Goal: Register for event/course

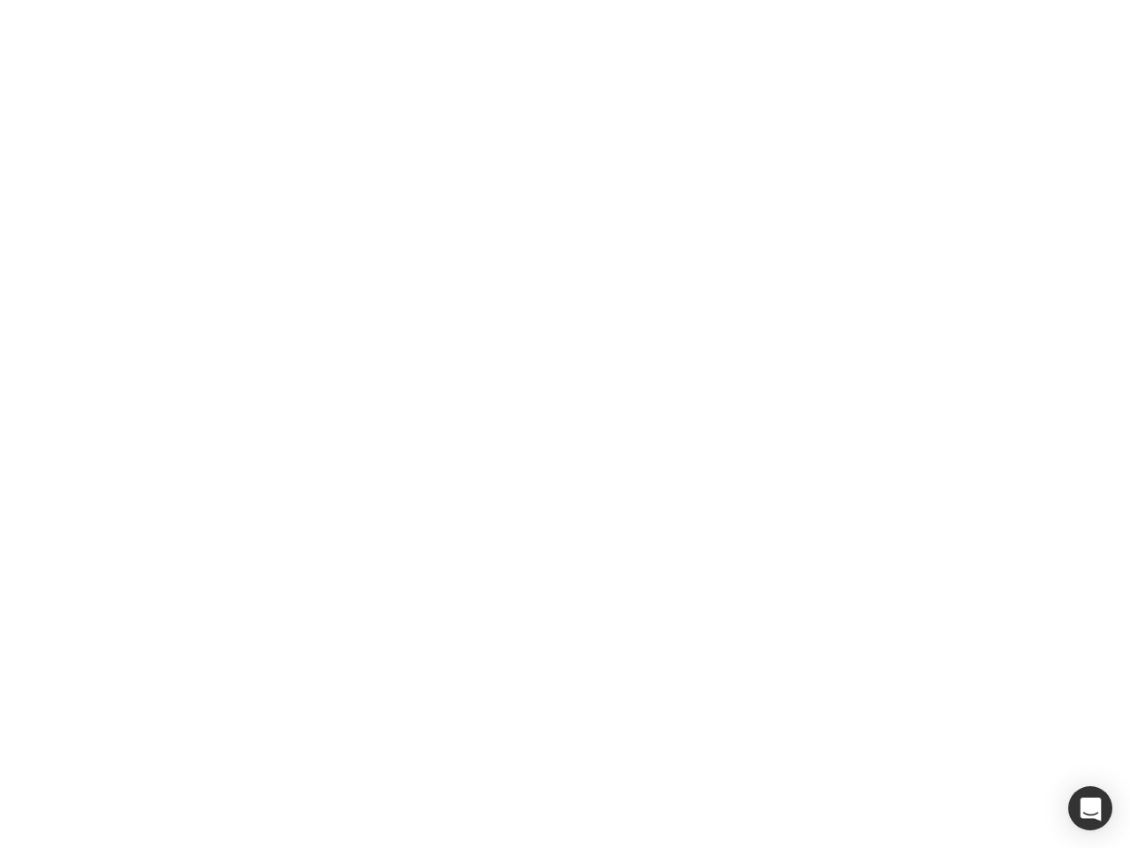
click at [565, 424] on div at bounding box center [565, 424] width 1130 height 848
click at [1090, 808] on div "button" at bounding box center [1090, 808] width 44 height 44
